Goal: Information Seeking & Learning: Find specific fact

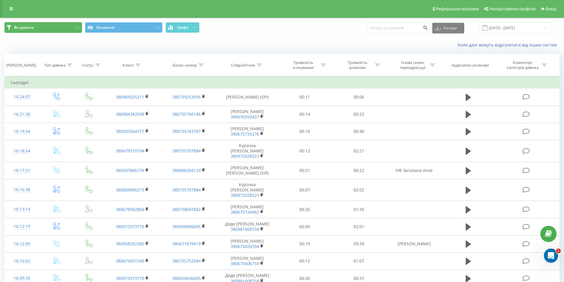
click at [75, 27] on button "Всі дзвінки" at bounding box center [43, 27] width 78 height 11
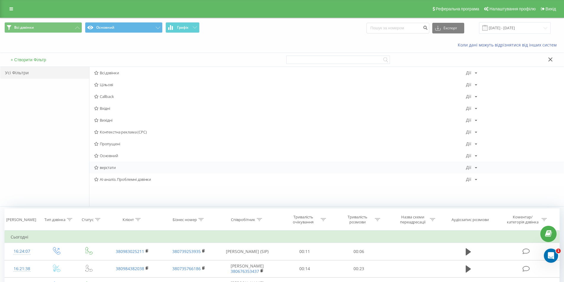
click at [101, 169] on span "верстати" at bounding box center [280, 168] width 372 height 4
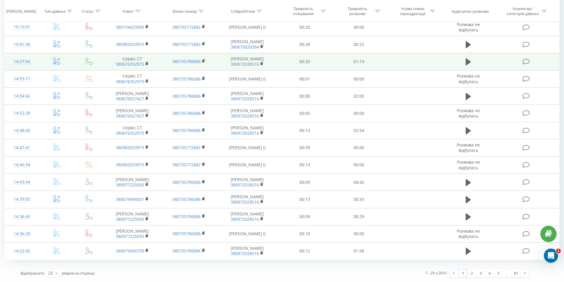
scroll to position [351, 0]
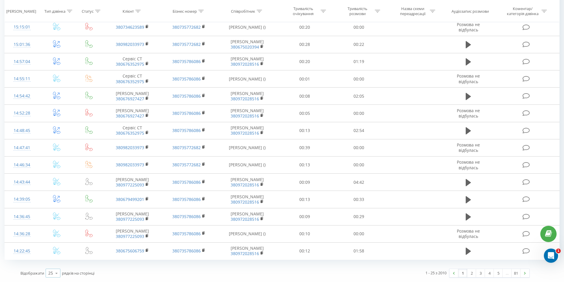
click at [59, 274] on icon at bounding box center [56, 274] width 9 height 12
click at [49, 256] on span "50" at bounding box center [50, 256] width 5 height 6
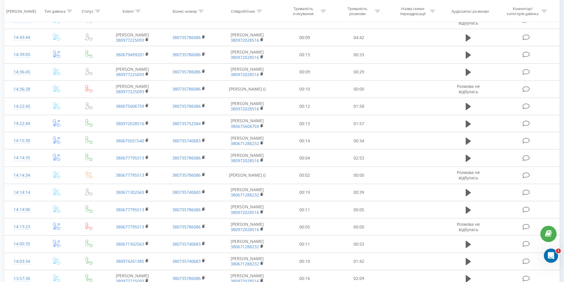
scroll to position [351, 0]
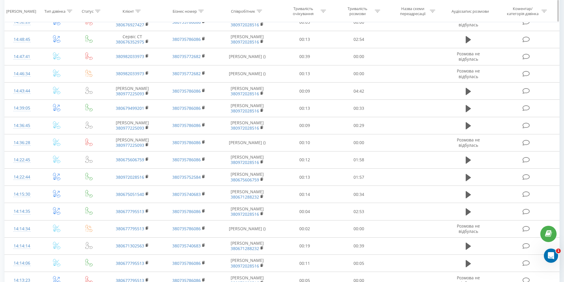
click at [261, 10] on icon at bounding box center [259, 10] width 5 height 3
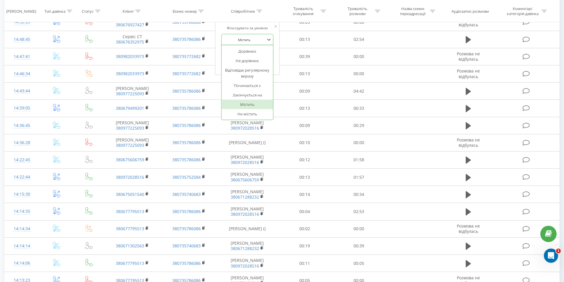
click at [243, 38] on div at bounding box center [244, 40] width 42 height 6
click at [251, 40] on div at bounding box center [244, 40] width 42 height 6
click at [242, 54] on input "text" at bounding box center [247, 53] width 52 height 10
type input "k"
type input "лука"
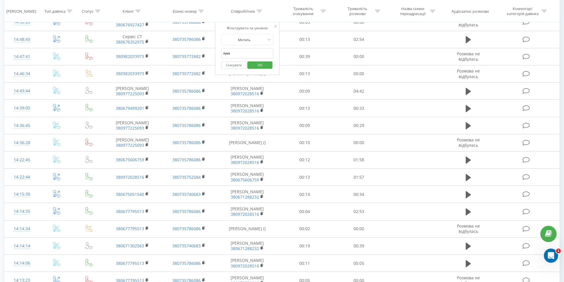
click button "OK" at bounding box center [259, 64] width 25 height 7
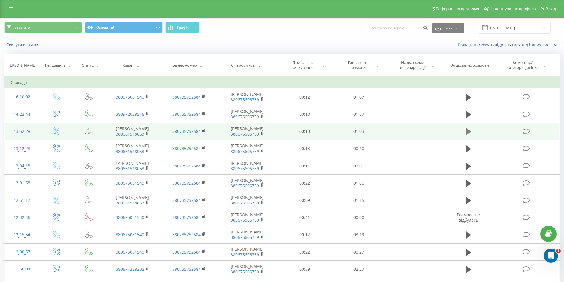
click at [468, 135] on icon at bounding box center [468, 131] width 5 height 7
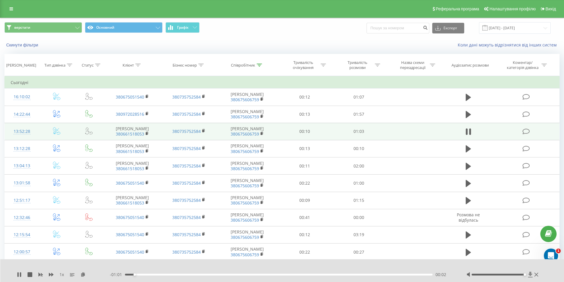
drag, startPoint x: 499, startPoint y: 275, endPoint x: 529, endPoint y: 276, distance: 30.8
click at [529, 276] on div at bounding box center [503, 275] width 73 height 6
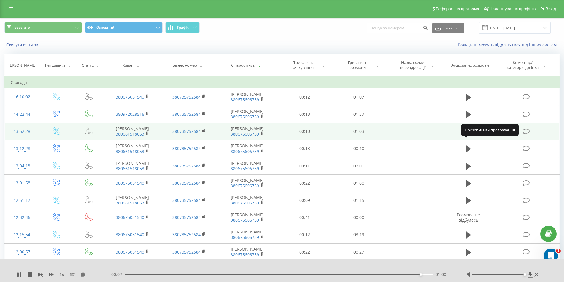
click at [467, 135] on icon at bounding box center [467, 131] width 2 height 7
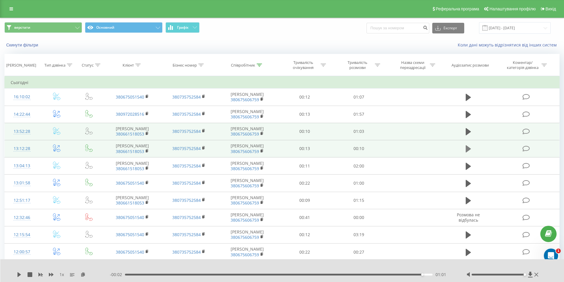
click at [465, 153] on button at bounding box center [468, 148] width 9 height 9
click at [467, 152] on icon at bounding box center [467, 149] width 2 height 7
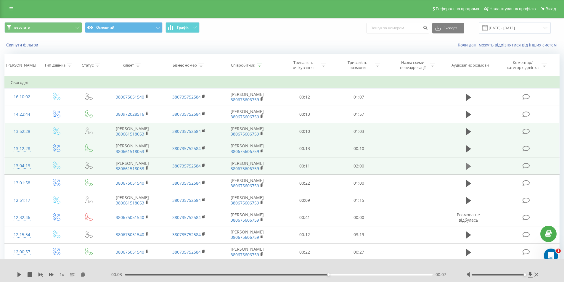
click at [468, 170] on icon at bounding box center [468, 166] width 5 height 7
click at [467, 170] on icon at bounding box center [467, 166] width 2 height 7
click at [147, 170] on rect at bounding box center [147, 168] width 2 height 3
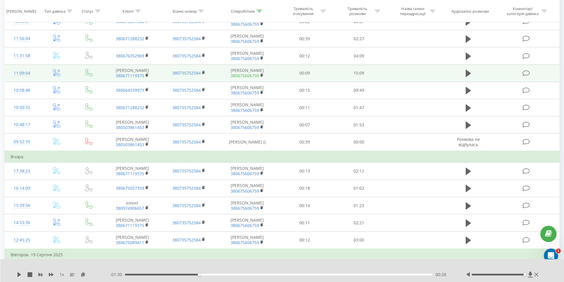
scroll to position [237, 0]
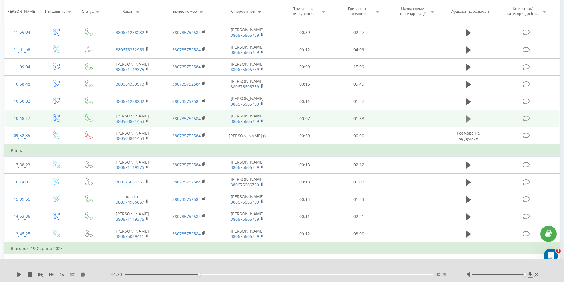
click at [468, 123] on icon at bounding box center [468, 118] width 5 height 7
click at [147, 122] on rect at bounding box center [147, 121] width 2 height 3
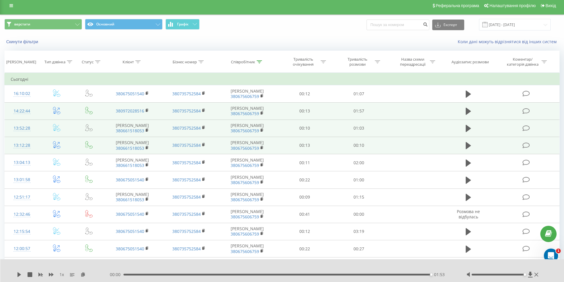
scroll to position [0, 0]
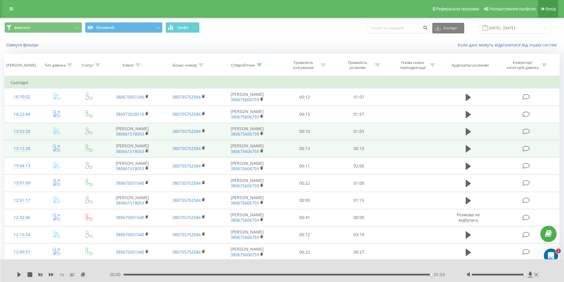
click at [546, 9] on span "Вихід" at bounding box center [551, 9] width 10 height 5
